Goal: Task Accomplishment & Management: Manage account settings

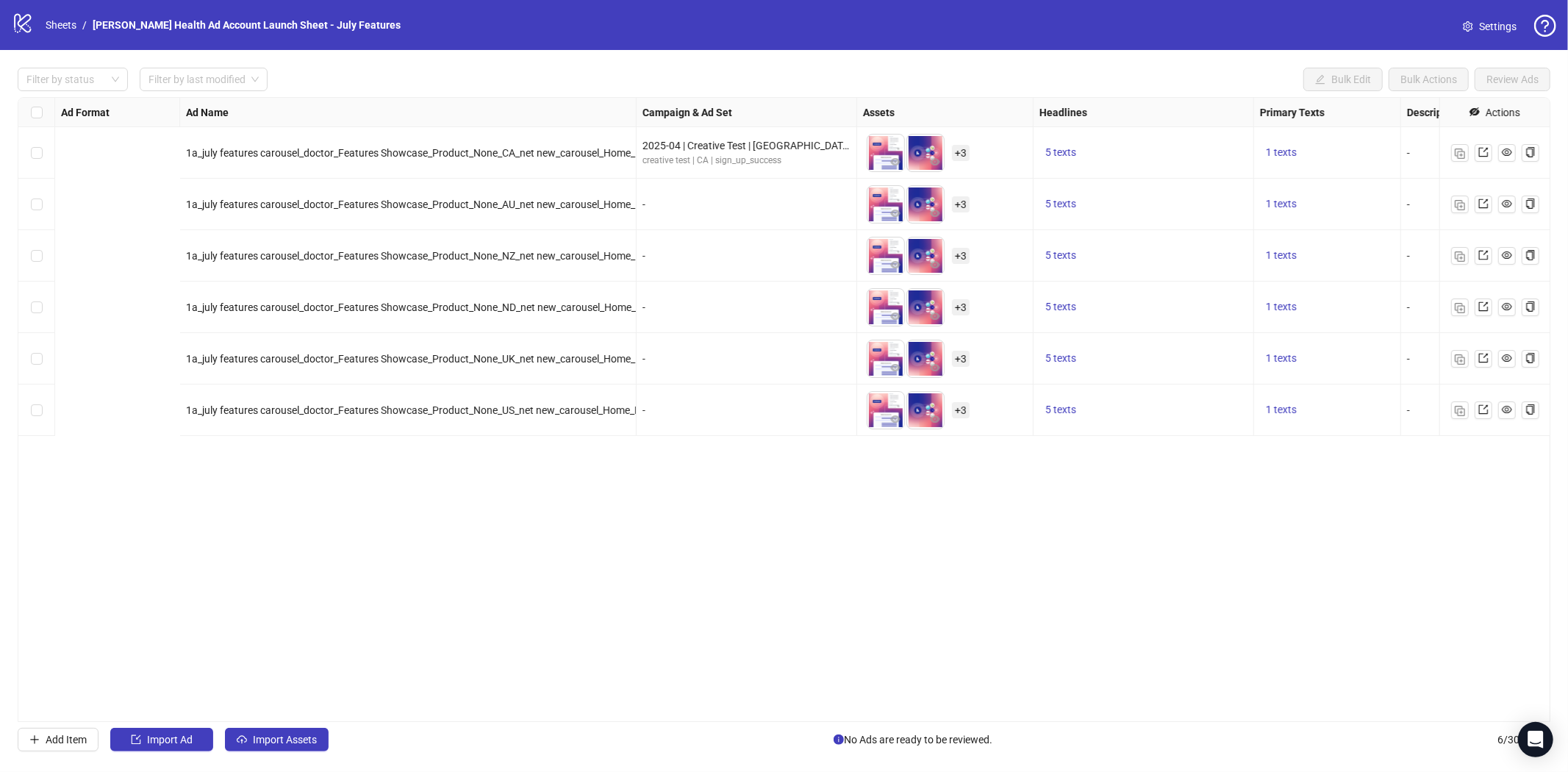
scroll to position [0, 628]
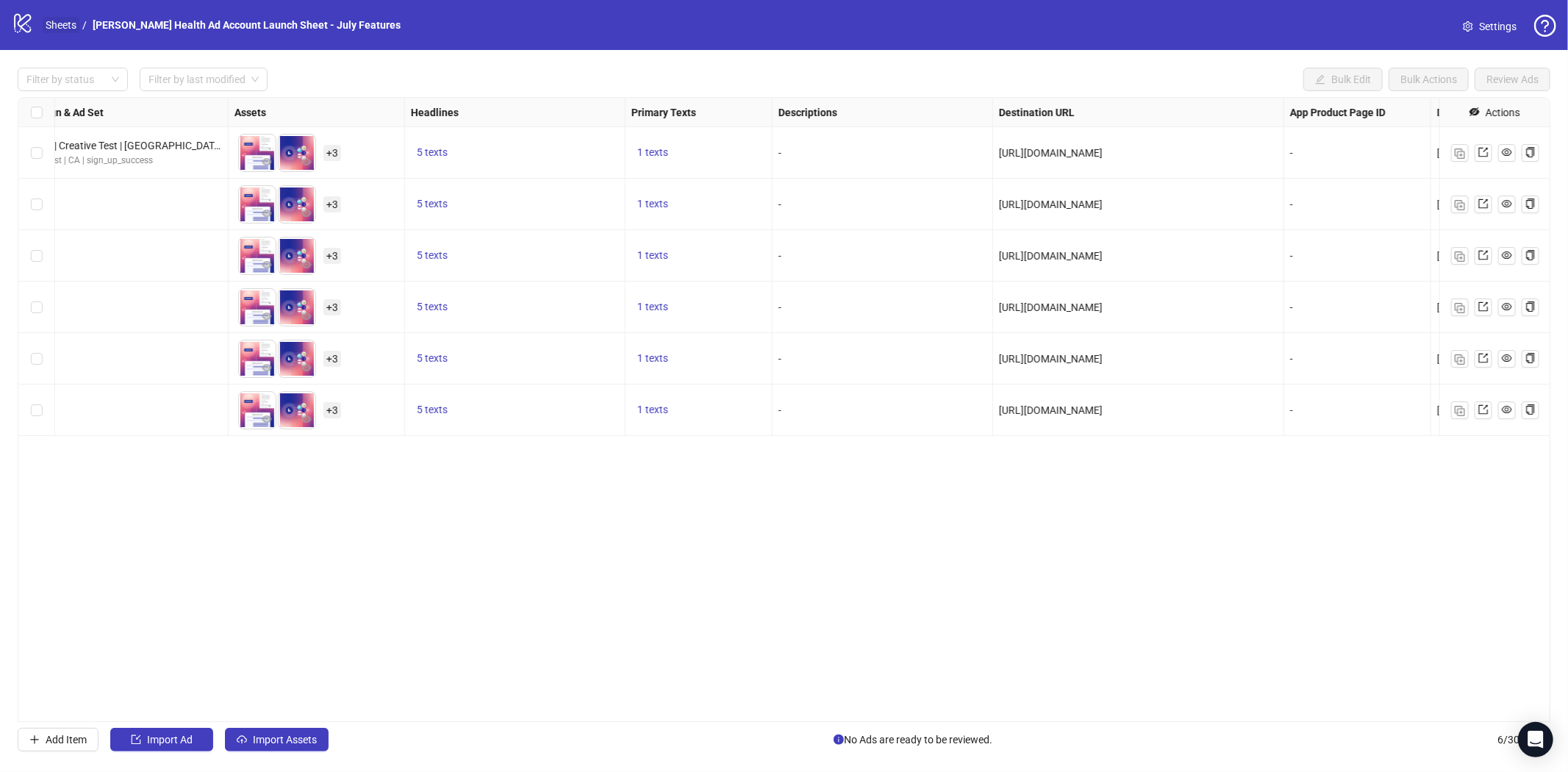
click at [46, 29] on link "Sheets" at bounding box center [61, 25] width 37 height 17
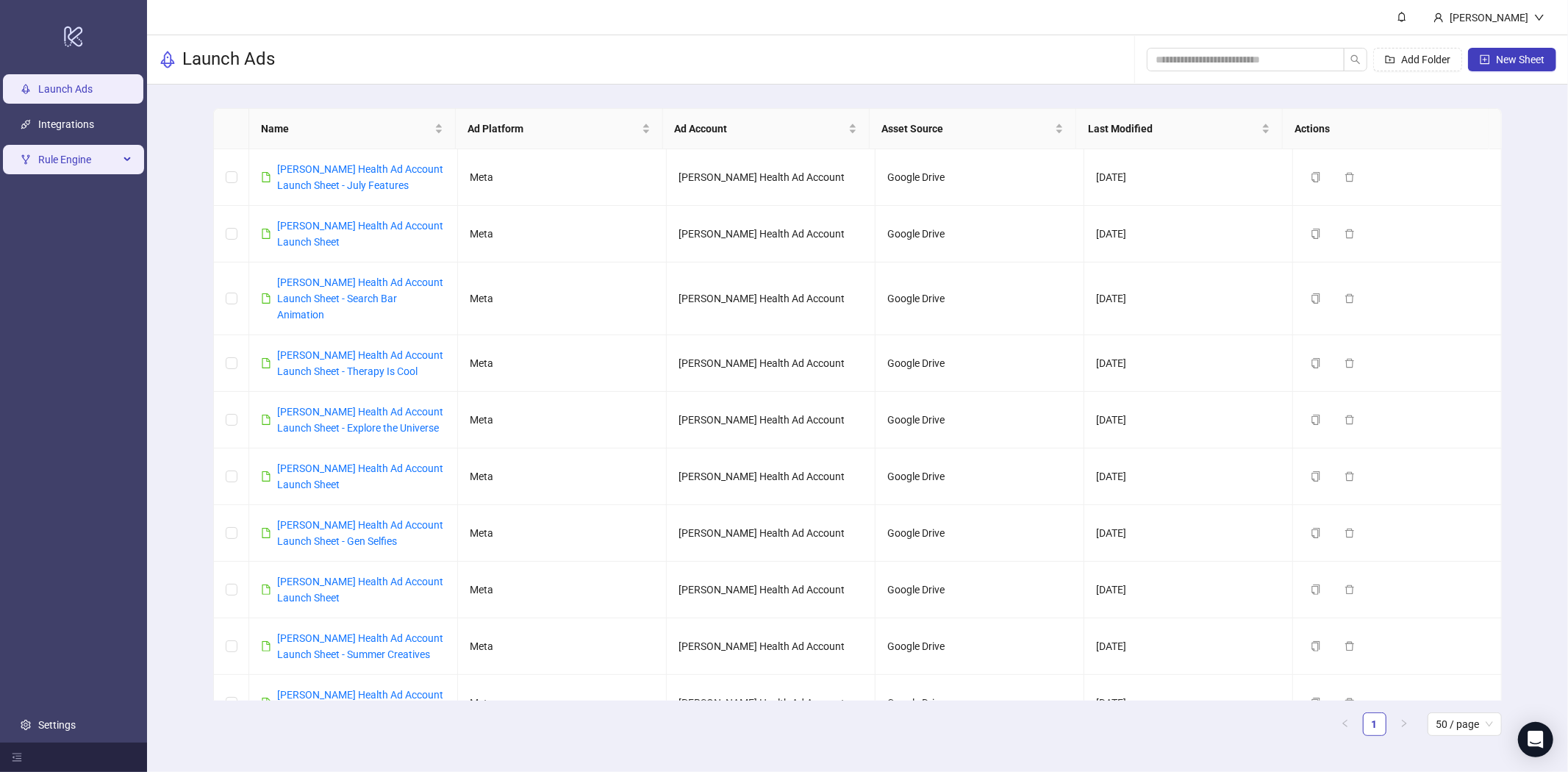
click at [62, 165] on span "Rule Engine" at bounding box center [79, 159] width 81 height 29
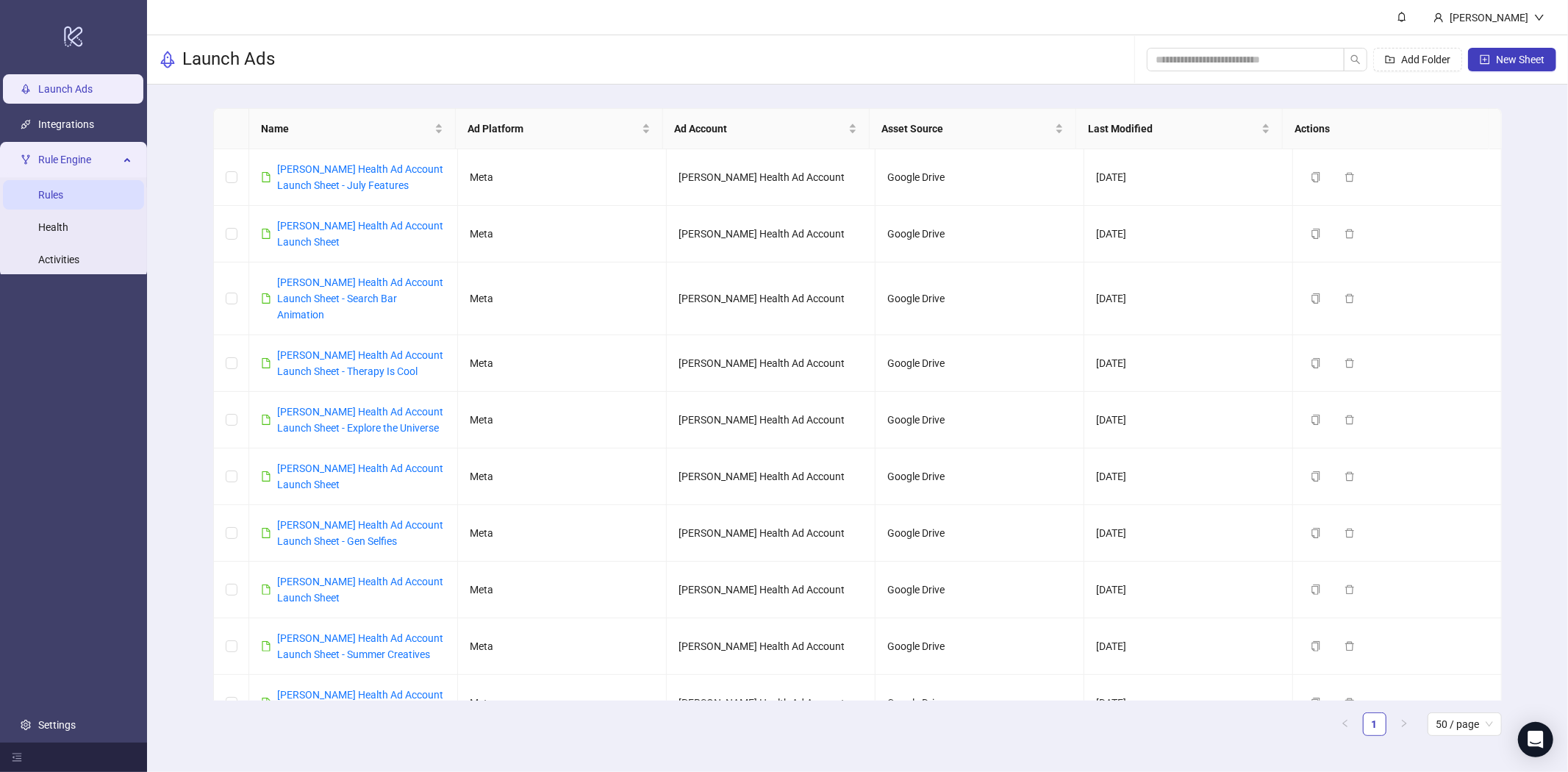
click at [52, 199] on link "Rules" at bounding box center [51, 194] width 25 height 12
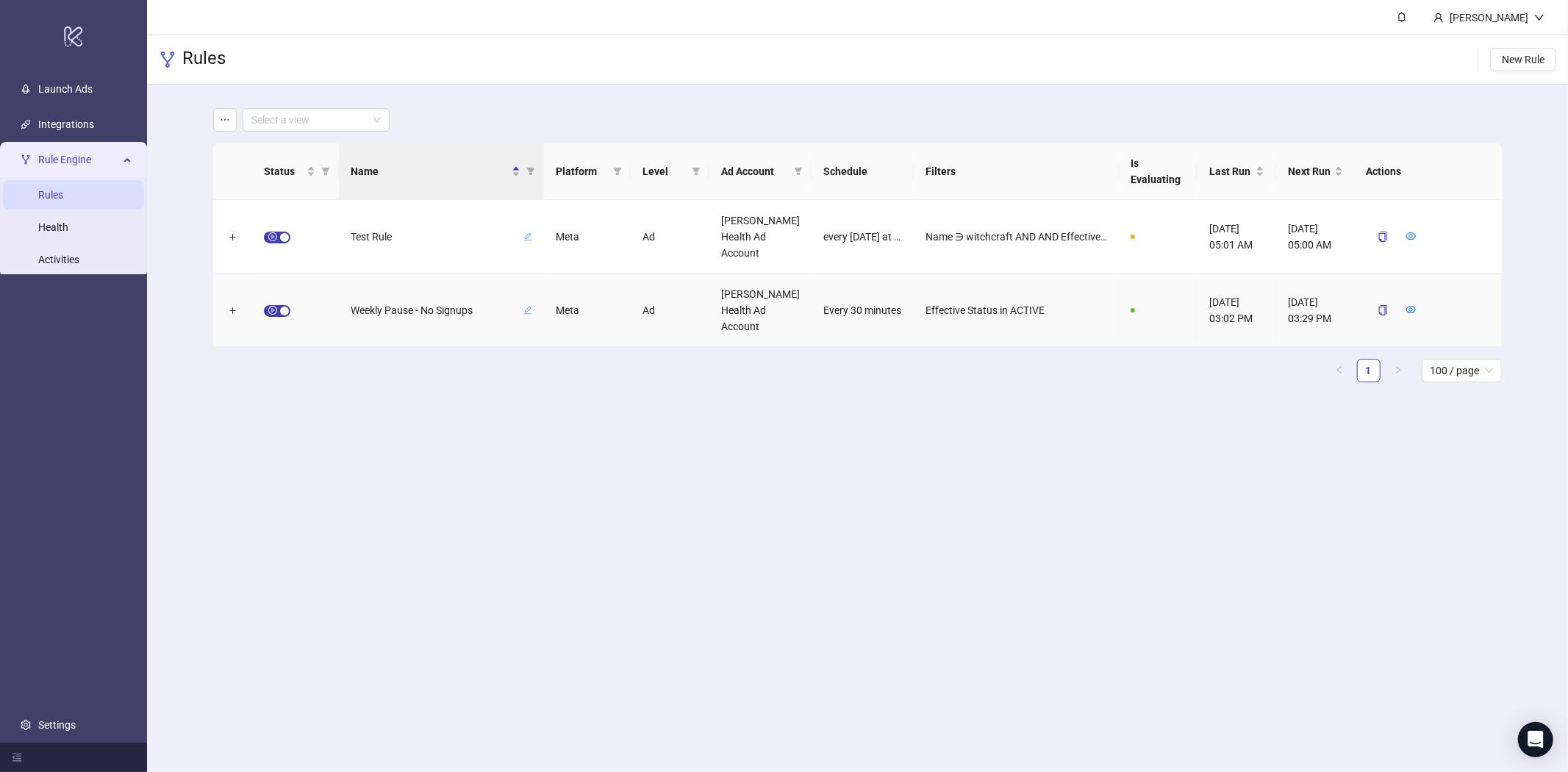
click at [431, 309] on span "Weekly Pause - No Signups" at bounding box center [436, 310] width 170 height 17
click at [1414, 311] on icon "eye" at bounding box center [1412, 309] width 10 height 10
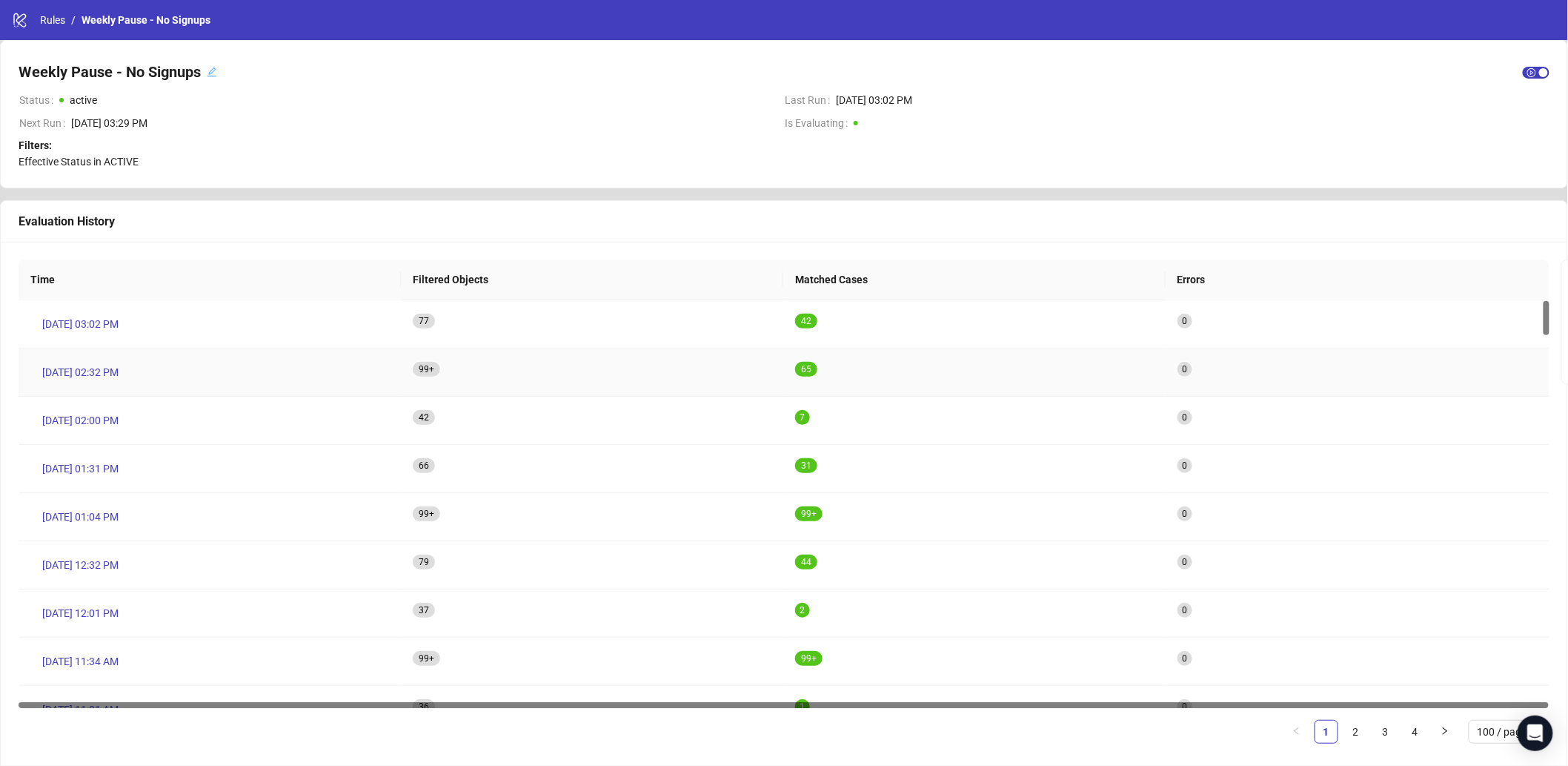
scroll to position [7, 0]
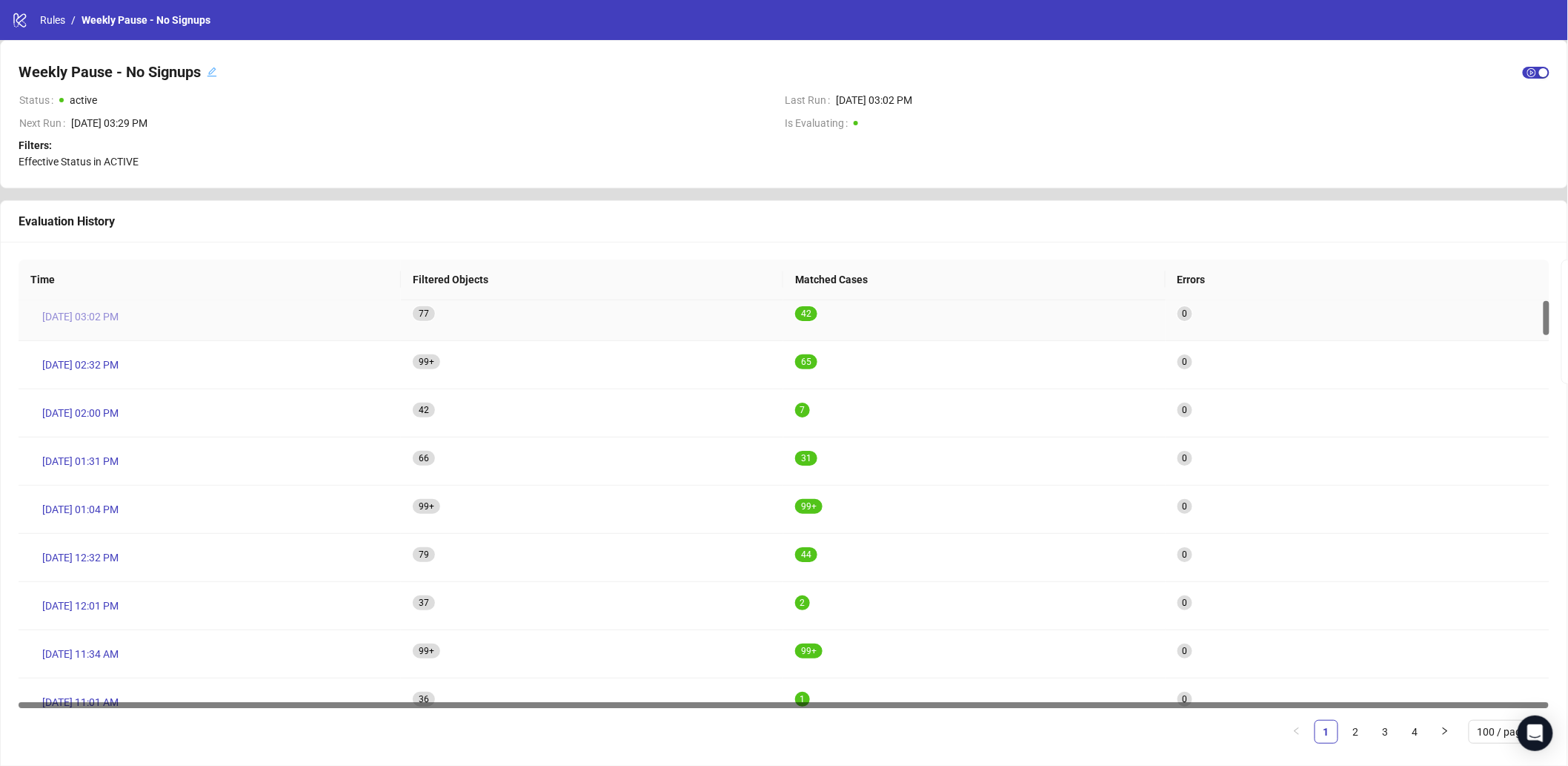
click at [99, 316] on span "[DATE] 03:02 PM" at bounding box center [80, 316] width 76 height 17
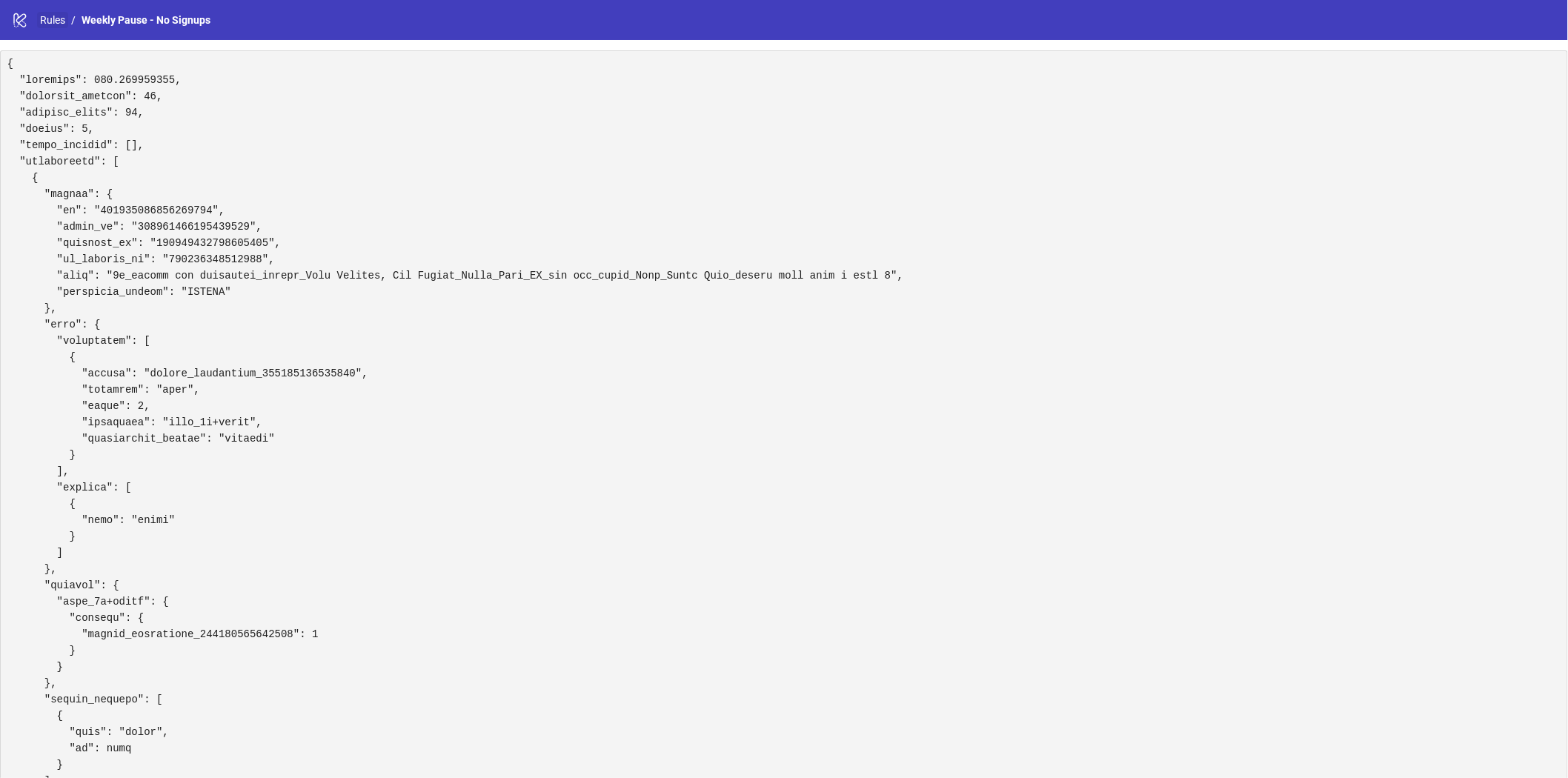
click at [63, 20] on link "Rules" at bounding box center [52, 20] width 31 height 17
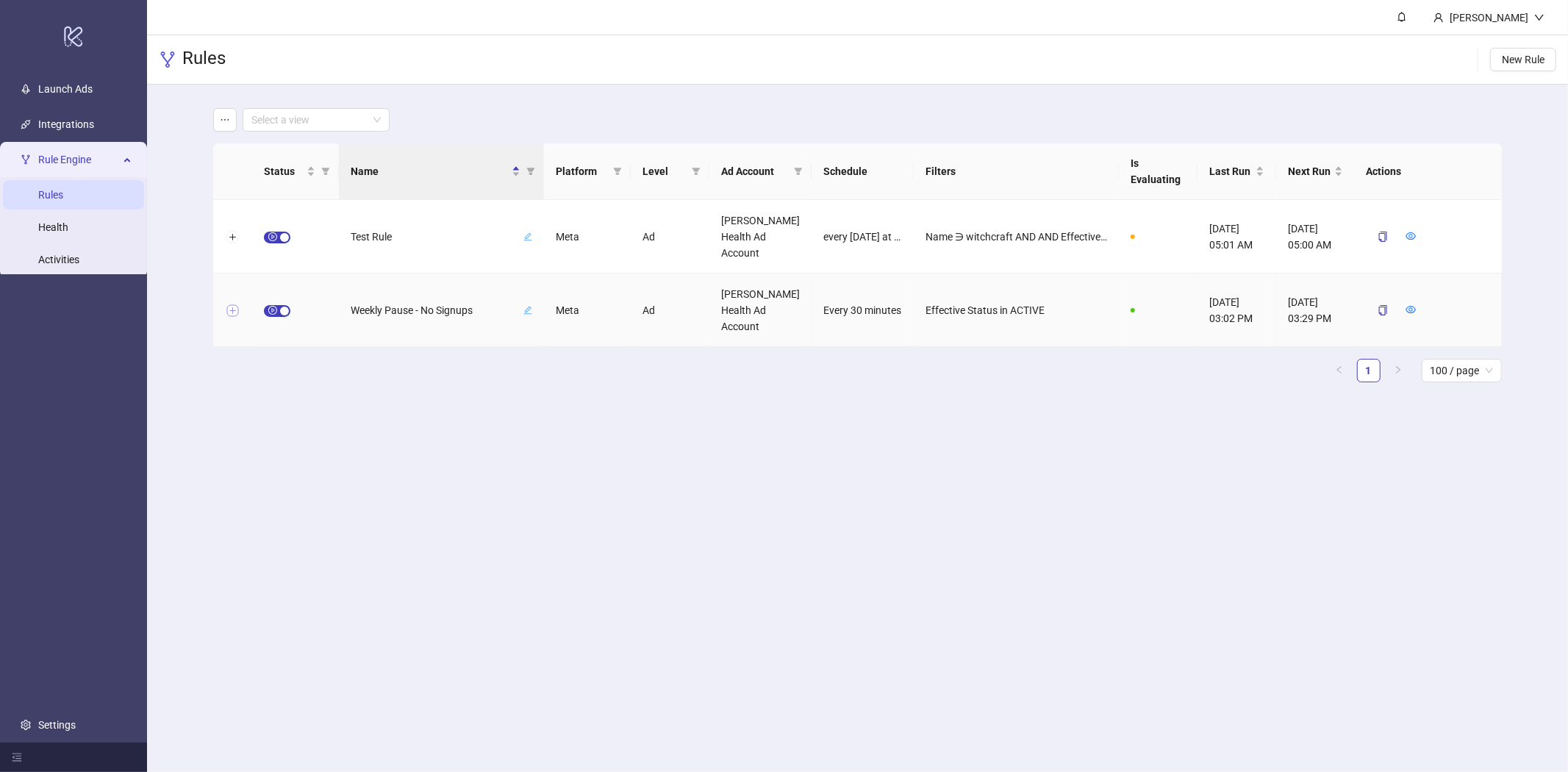
click at [232, 311] on button "Expand row" at bounding box center [233, 311] width 12 height 12
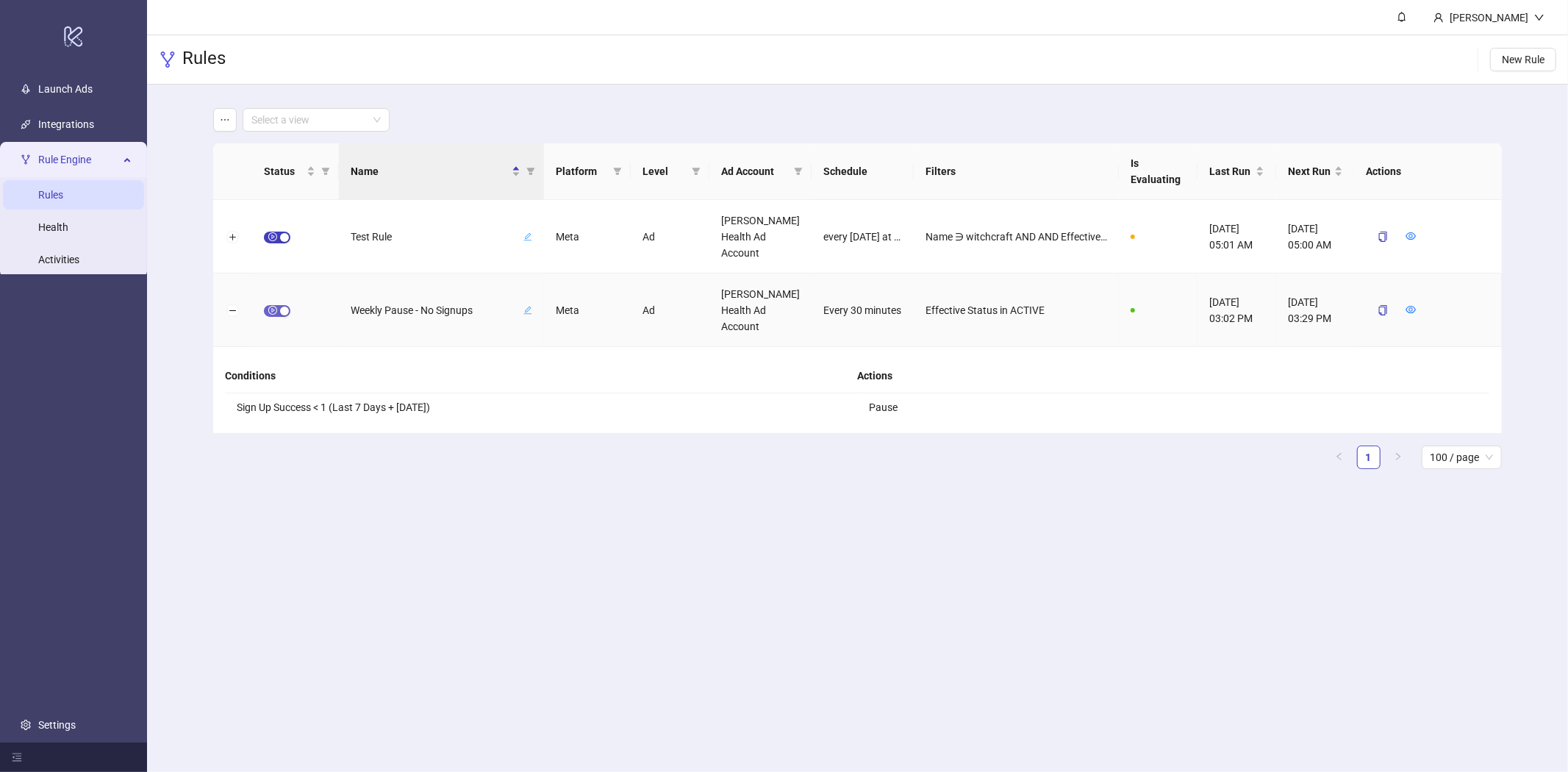
click at [271, 311] on span "button" at bounding box center [278, 311] width 27 height 12
